Goal: Task Accomplishment & Management: Use online tool/utility

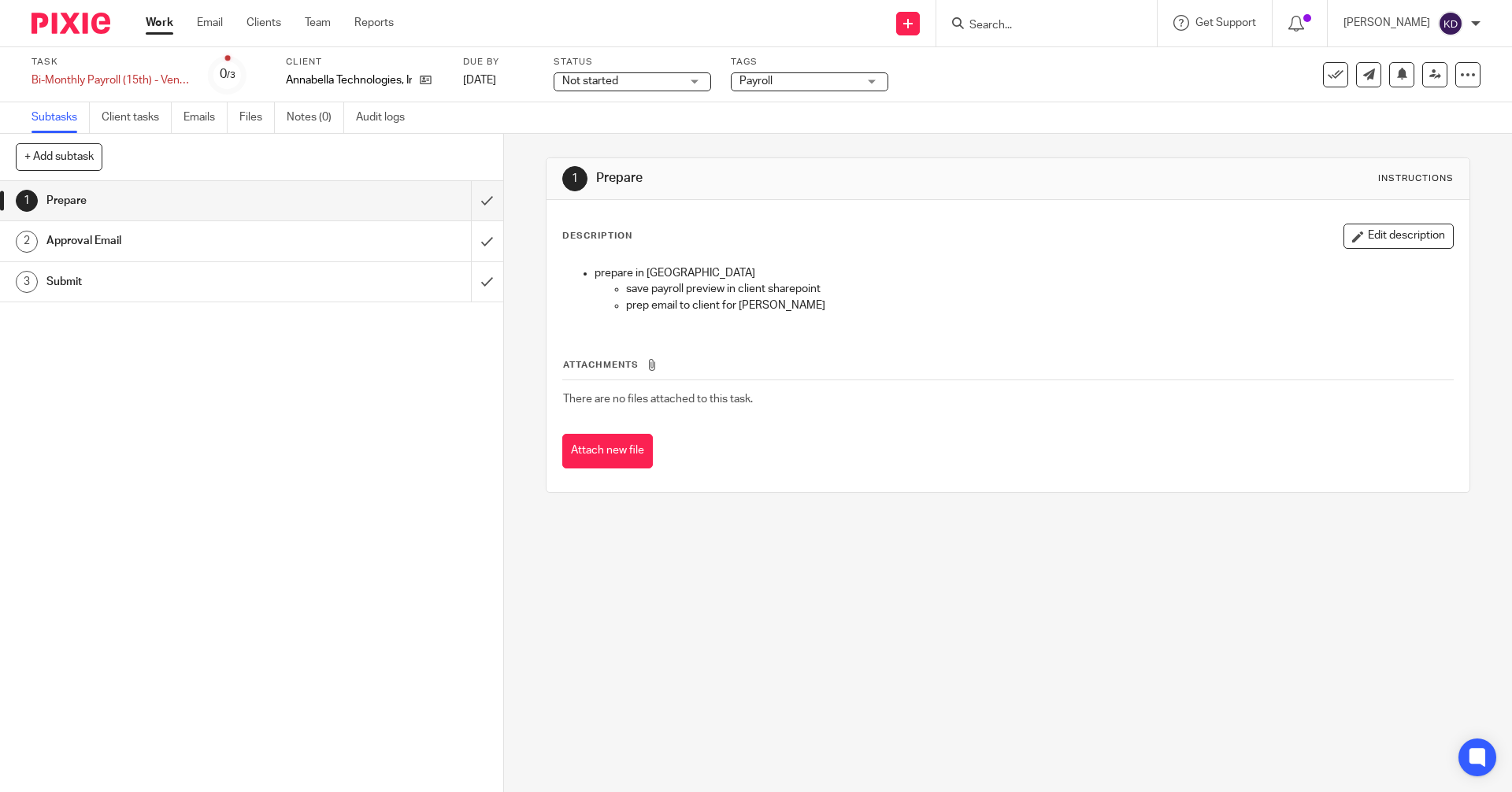
click at [71, 29] on img at bounding box center [70, 23] width 79 height 21
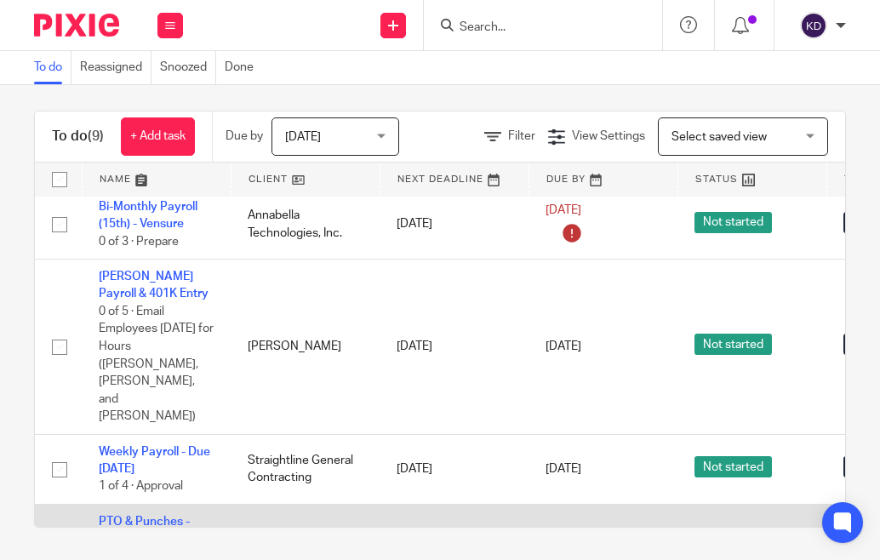
scroll to position [10, 0]
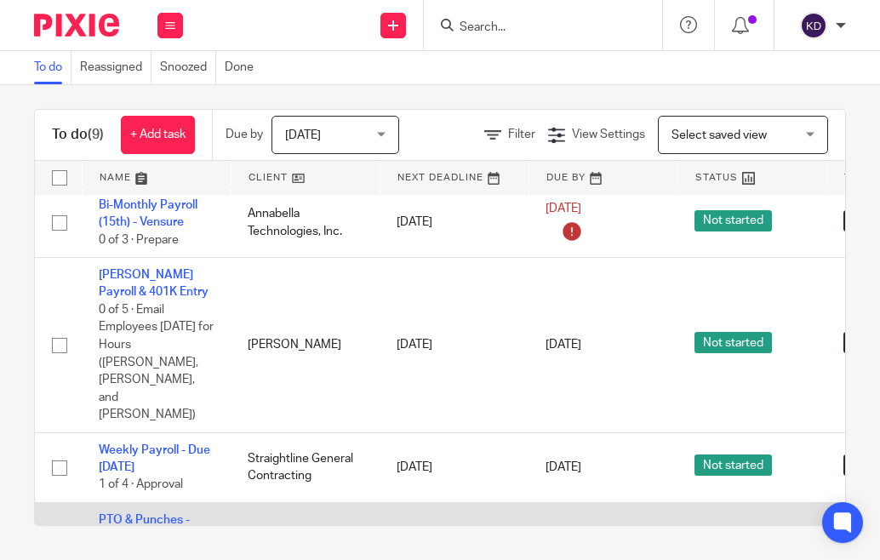
click at [112, 503] on td "PTO & Punches - Daily 0 of 5 · Monday" at bounding box center [156, 538] width 149 height 70
click at [111, 514] on link "PTO & Punches - Daily" at bounding box center [144, 528] width 91 height 29
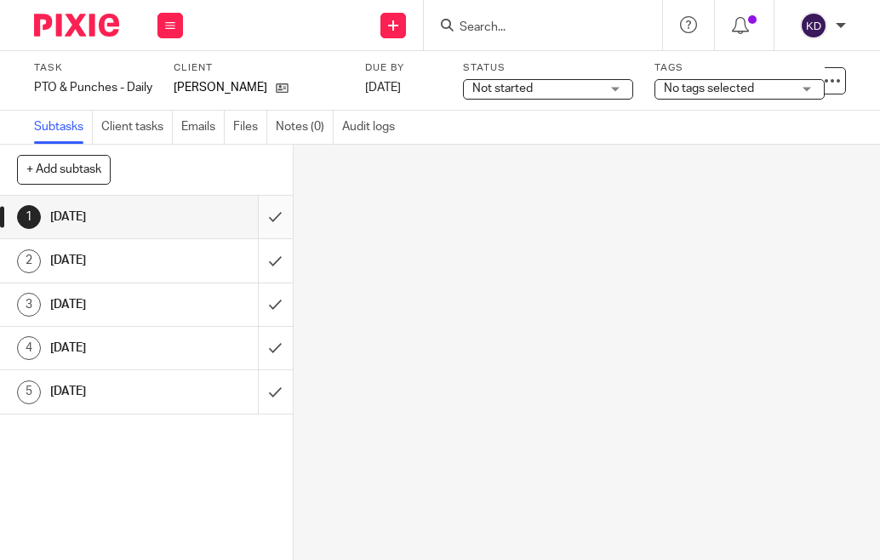
click at [254, 221] on input "submit" at bounding box center [146, 217] width 293 height 43
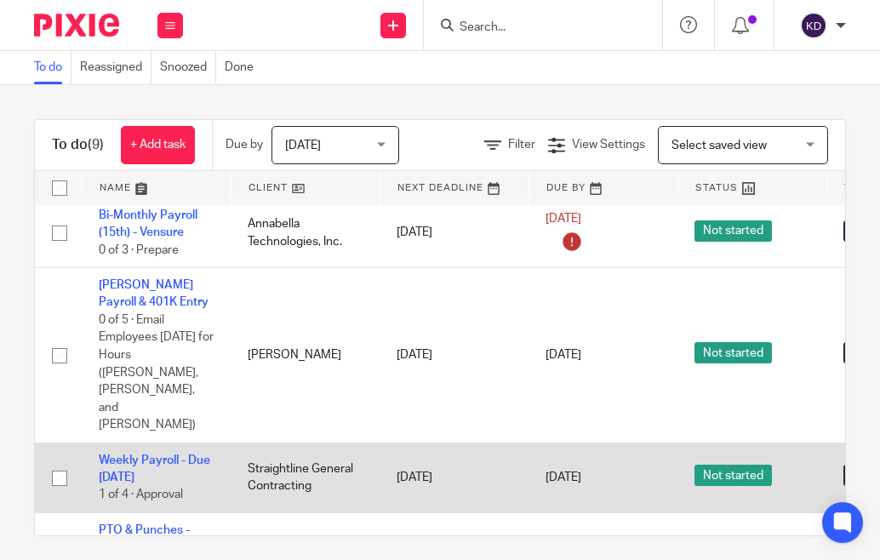
scroll to position [10, 0]
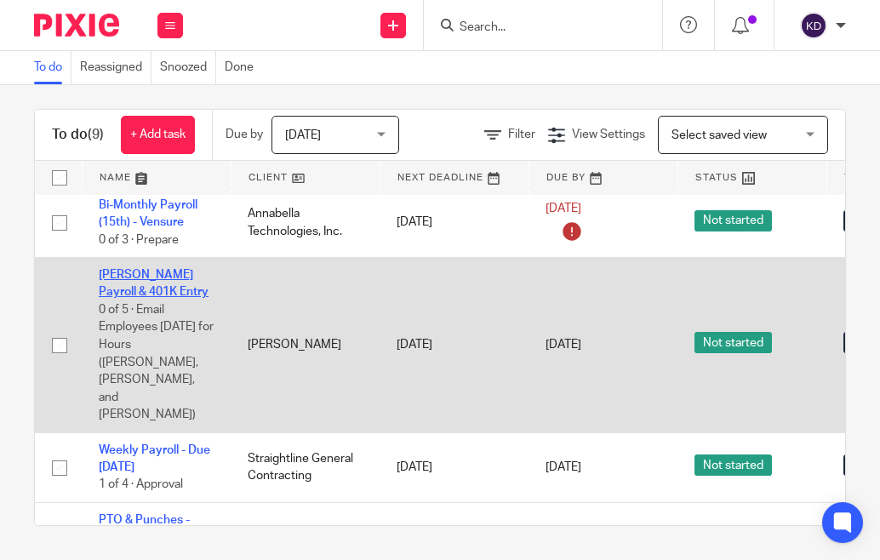
click at [125, 281] on link "[PERSON_NAME] Payroll & 401K Entry" at bounding box center [154, 283] width 110 height 29
